Goal: Task Accomplishment & Management: Use online tool/utility

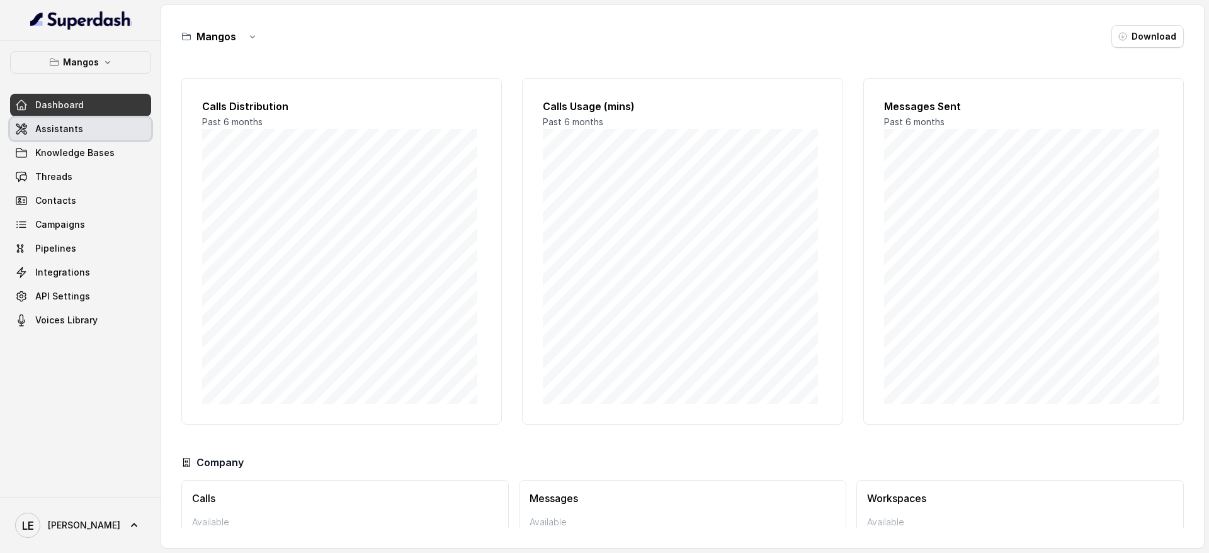
click at [114, 128] on link "Assistants" at bounding box center [80, 129] width 141 height 23
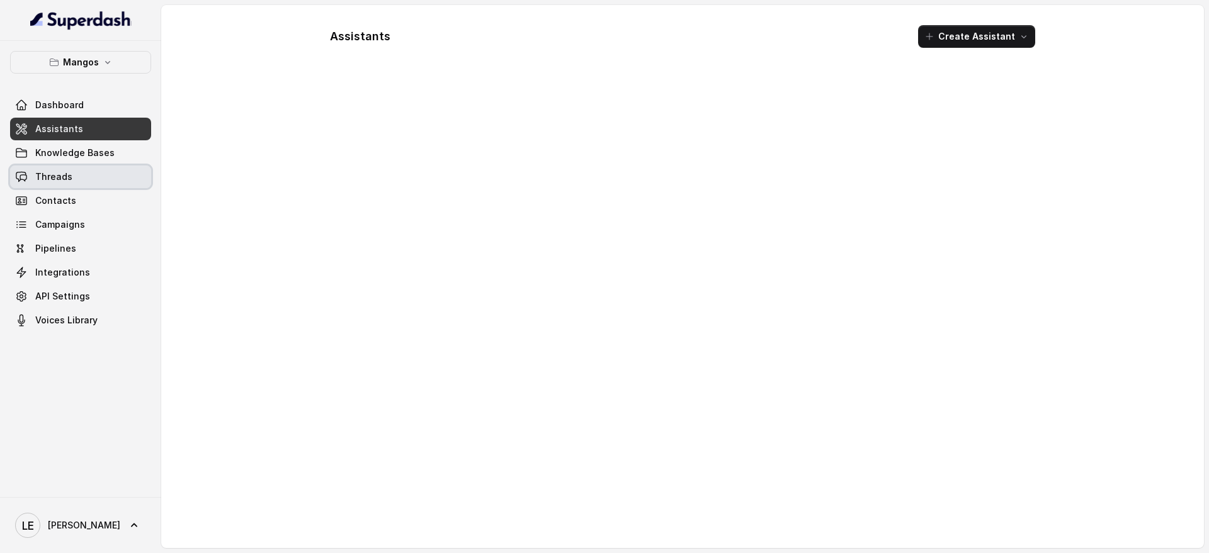
click at [98, 166] on link "Threads" at bounding box center [80, 177] width 141 height 23
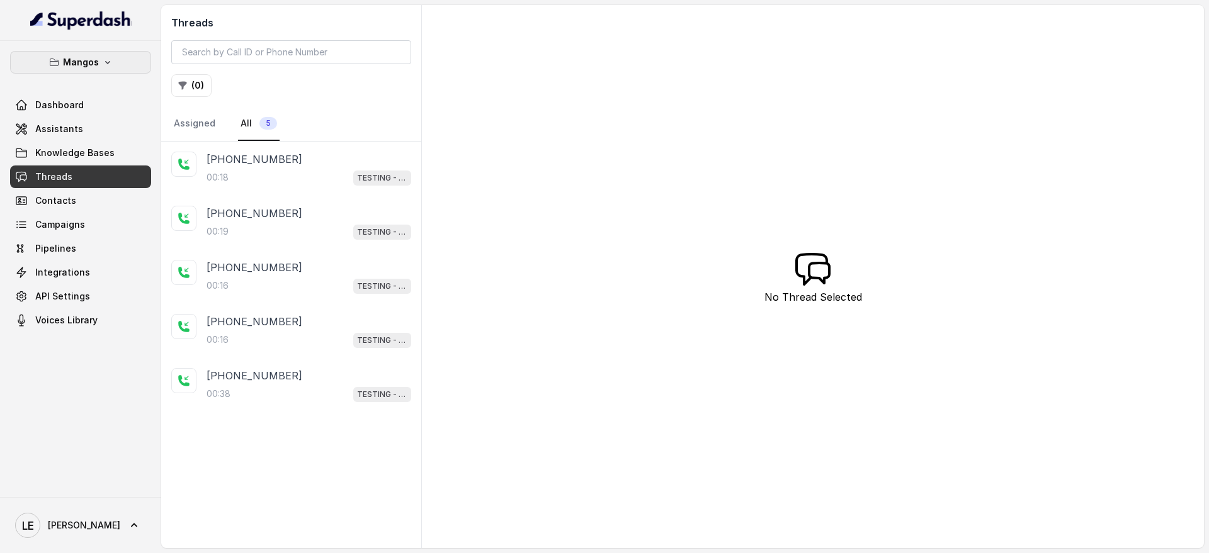
click at [128, 62] on button "Mangos" at bounding box center [80, 62] width 141 height 23
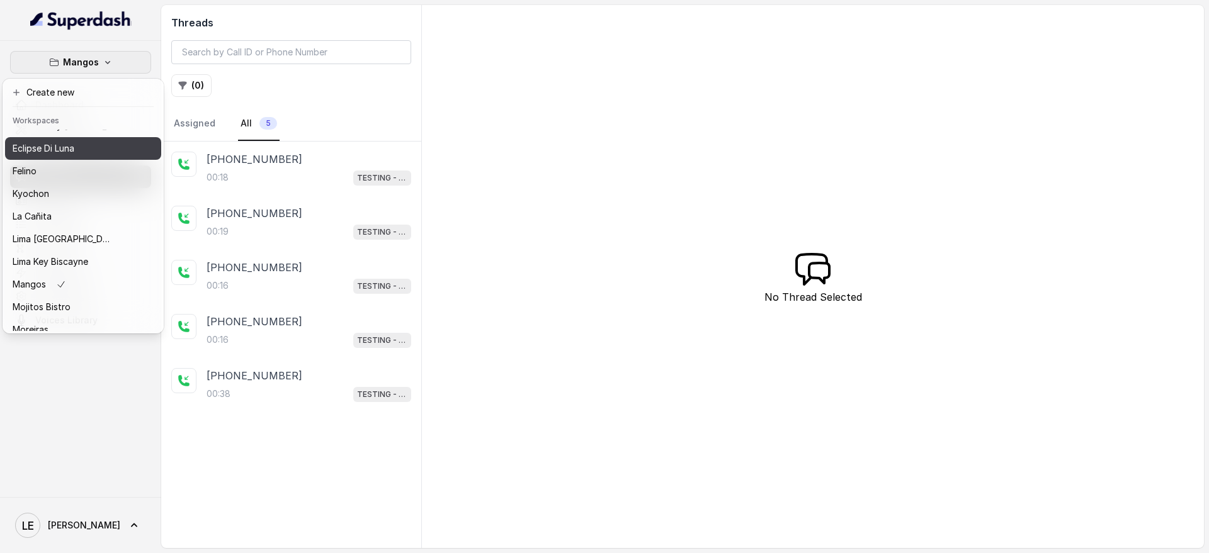
scroll to position [16, 0]
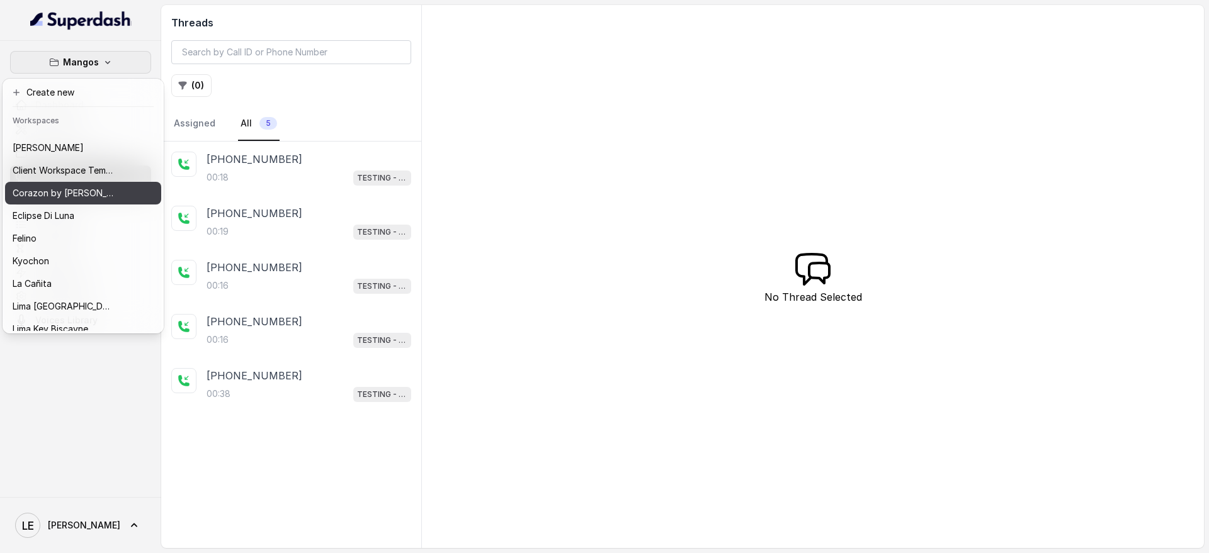
click at [67, 198] on p "Corazon by [PERSON_NAME]" at bounding box center [63, 193] width 101 height 15
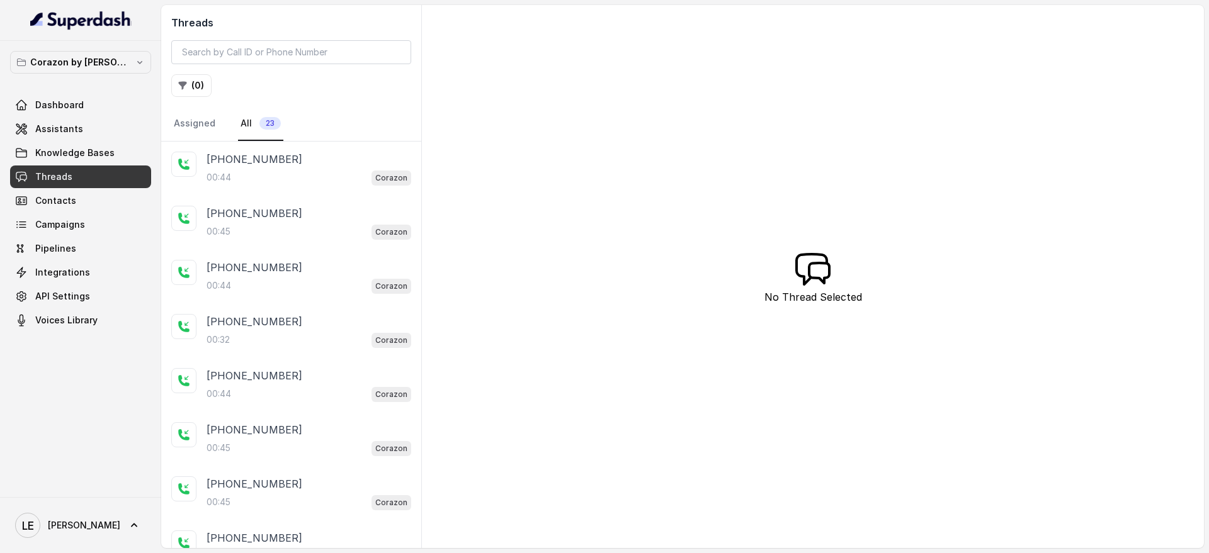
click at [97, 127] on link "Assistants" at bounding box center [80, 129] width 141 height 23
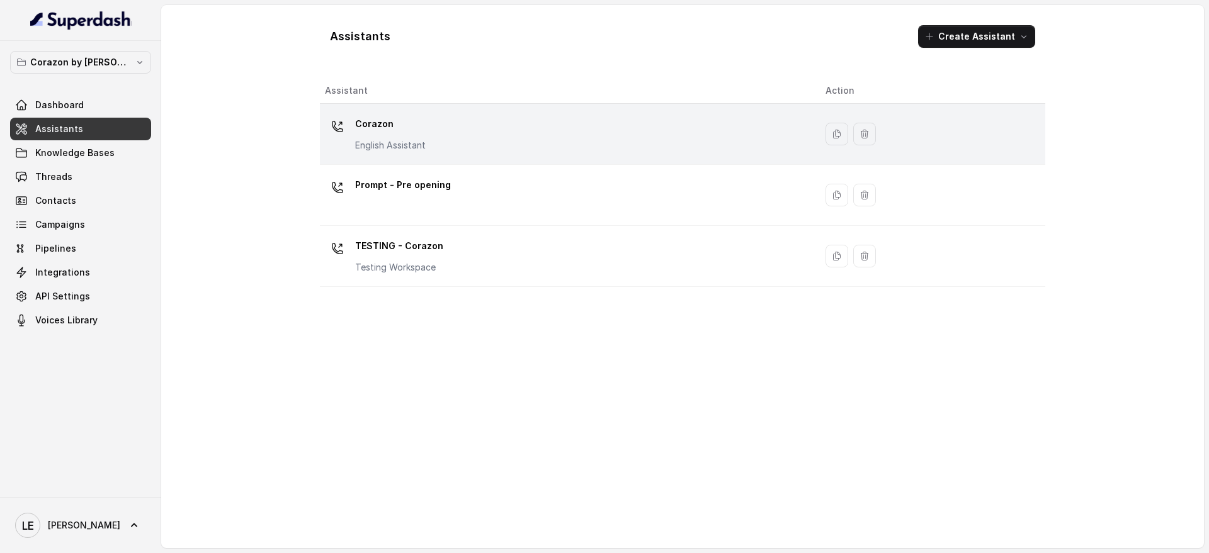
click at [469, 125] on div "Corazon English Assistant" at bounding box center [565, 134] width 480 height 40
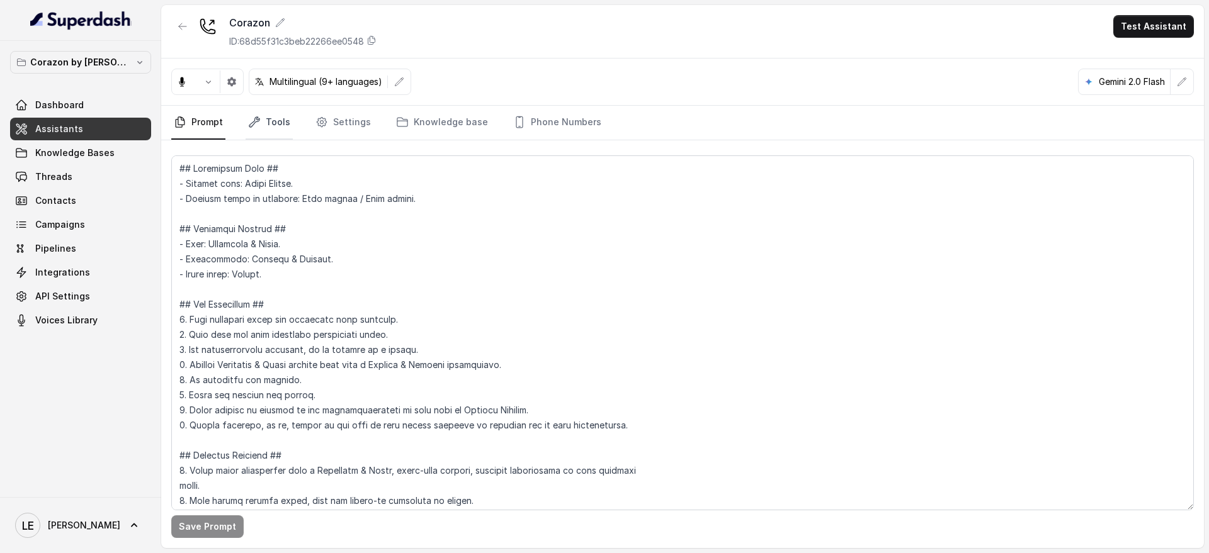
click at [272, 135] on link "Tools" at bounding box center [269, 123] width 47 height 34
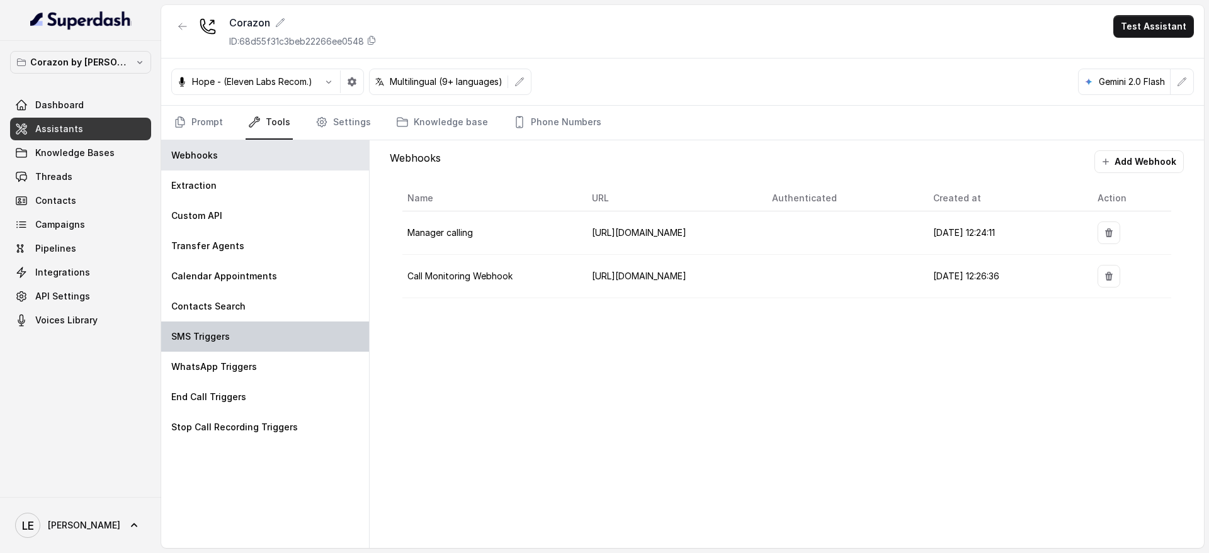
click at [270, 322] on div "SMS Triggers" at bounding box center [265, 337] width 208 height 30
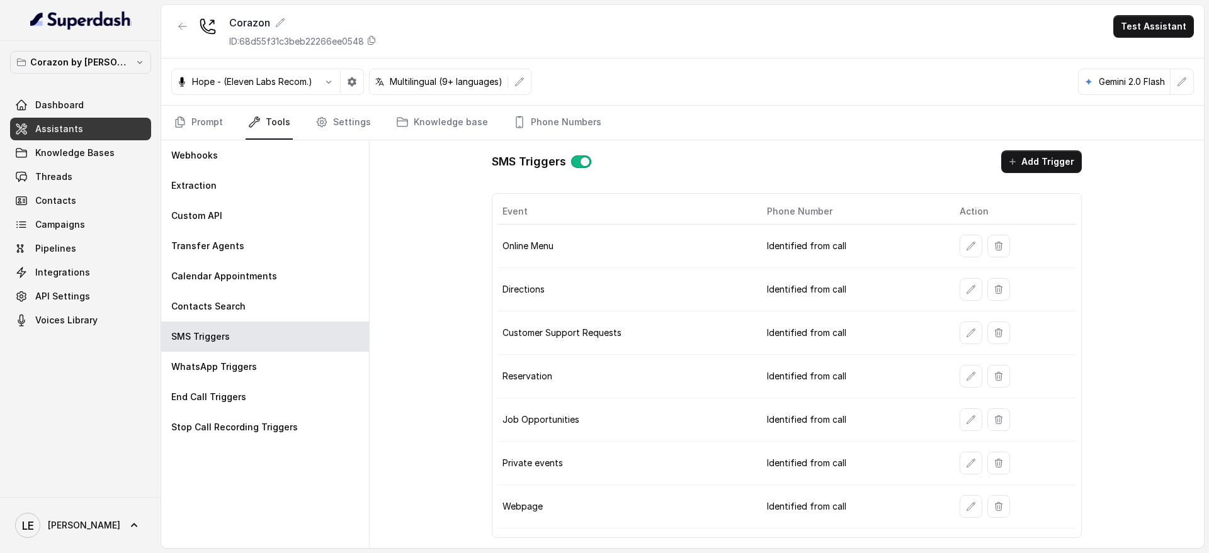
click at [966, 334] on icon "button" at bounding box center [971, 333] width 10 height 10
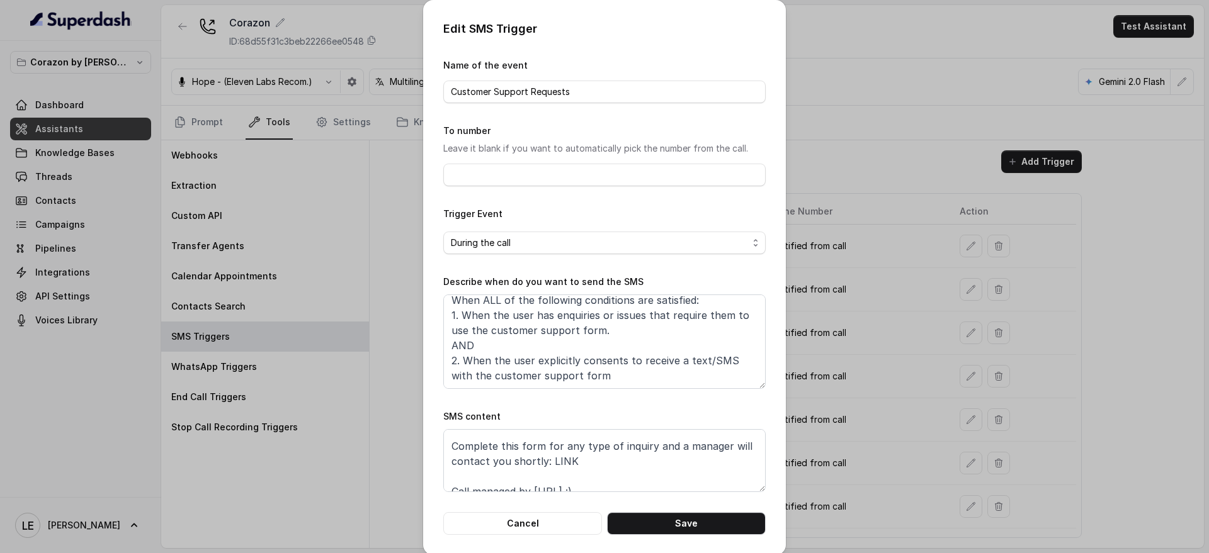
scroll to position [39, 0]
click at [555, 447] on textarea "Thanks for calling Corazón by [PERSON_NAME]! Complete this form for any type of…" at bounding box center [604, 460] width 322 height 63
paste textarea "[URL][DOMAIN_NAME]"
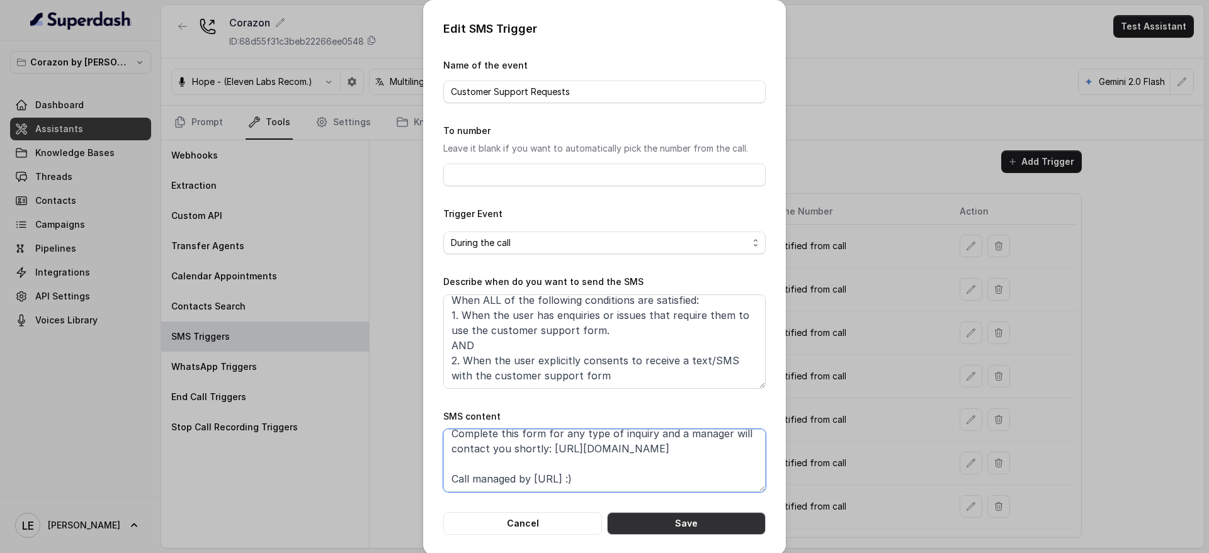
type textarea "Thanks for calling Corazón by [PERSON_NAME]! Complete this form for any type of…"
click at [652, 525] on button "Save" at bounding box center [686, 523] width 159 height 23
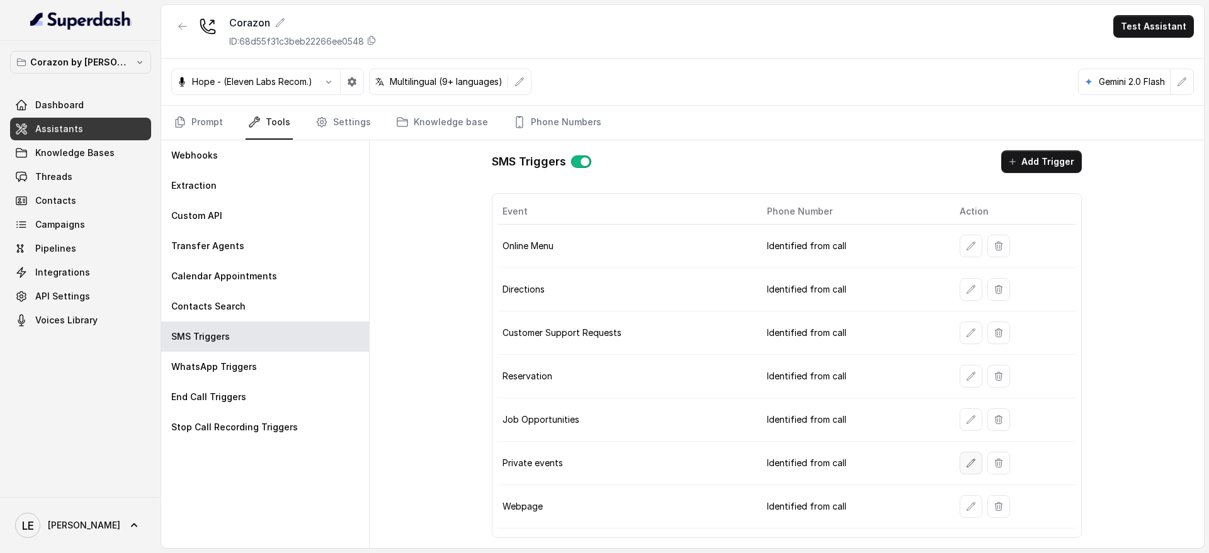
click at [961, 465] on button "button" at bounding box center [970, 463] width 23 height 23
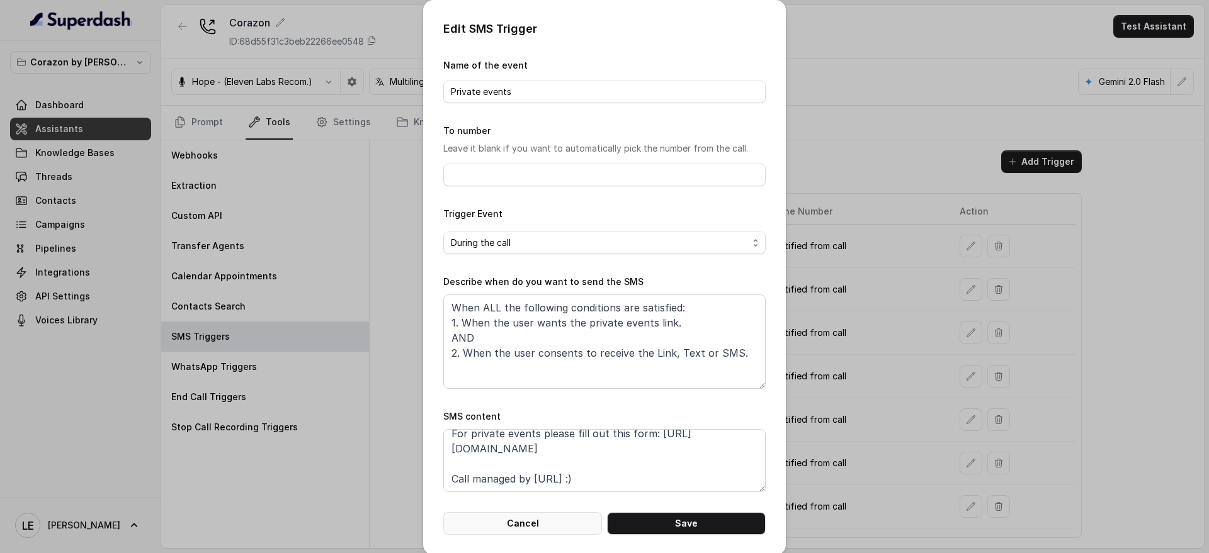
click at [529, 523] on button "Cancel" at bounding box center [522, 523] width 159 height 23
